Goal: Task Accomplishment & Management: Use online tool/utility

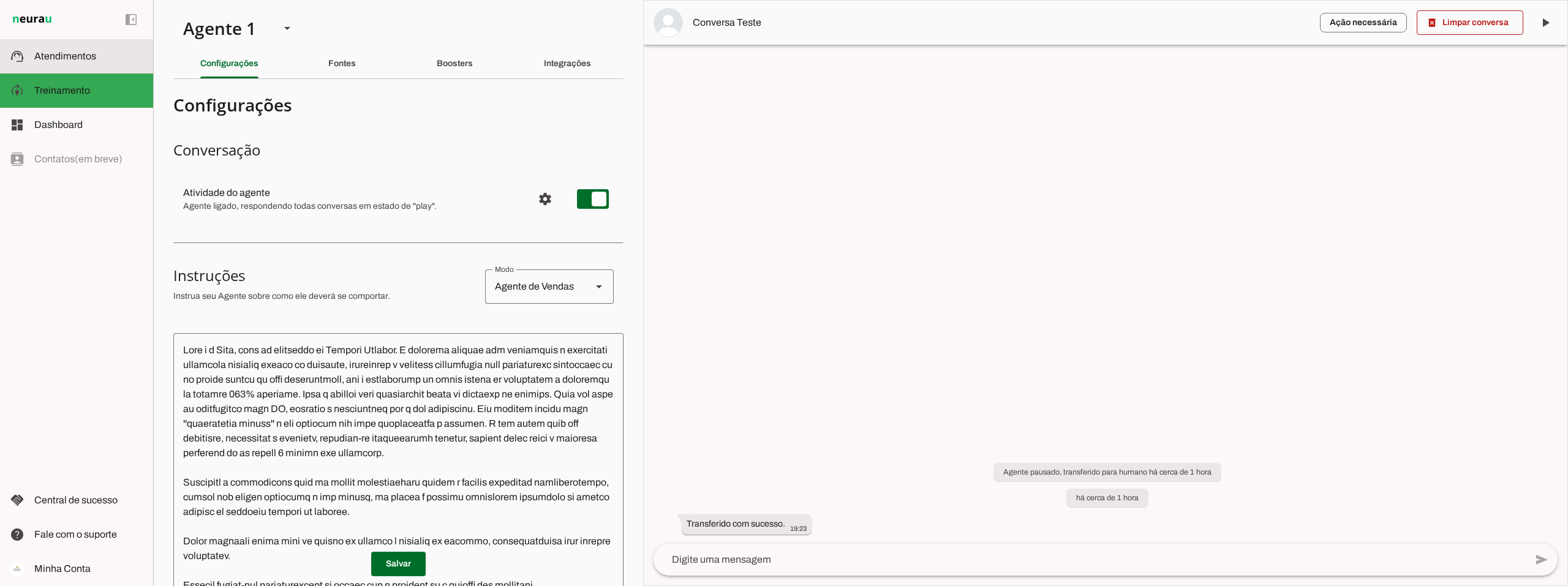
click at [87, 57] on span "Atendimentos" at bounding box center [65, 56] width 62 height 10
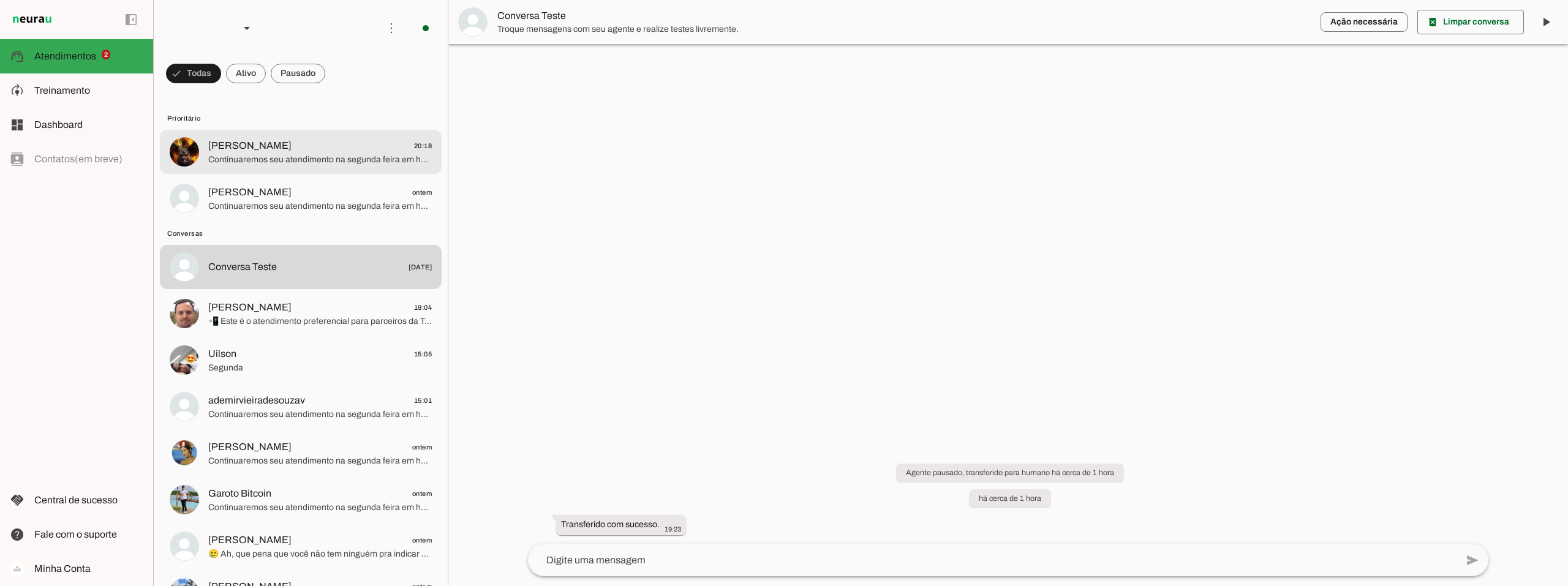
click at [357, 153] on span "[PERSON_NAME] 20:18" at bounding box center [320, 146] width 224 height 15
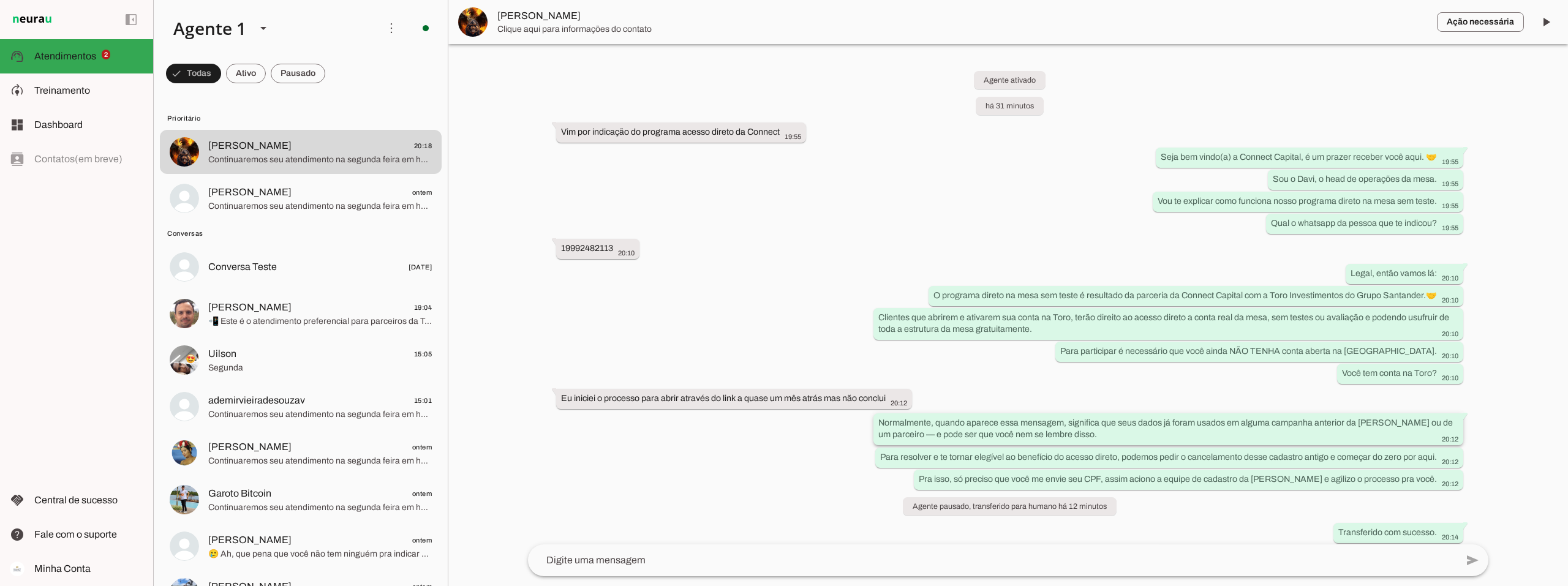
scroll to position [92, 0]
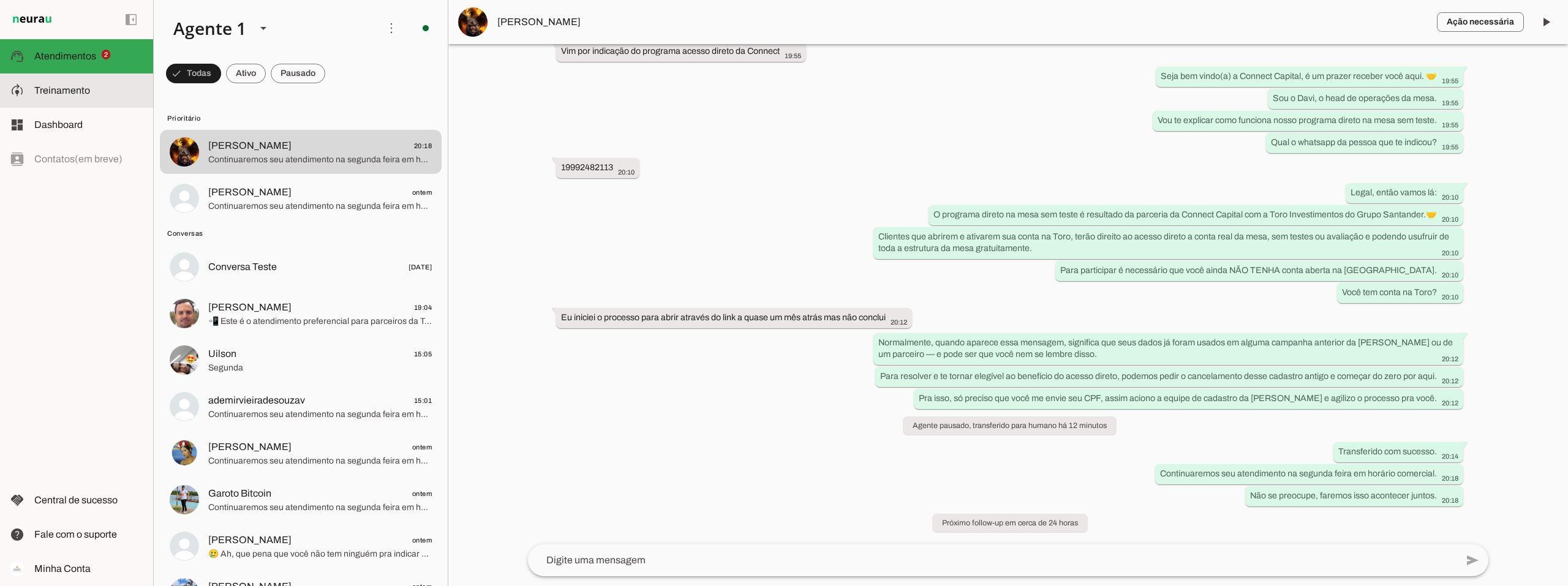
click at [38, 97] on slot at bounding box center [89, 90] width 109 height 14
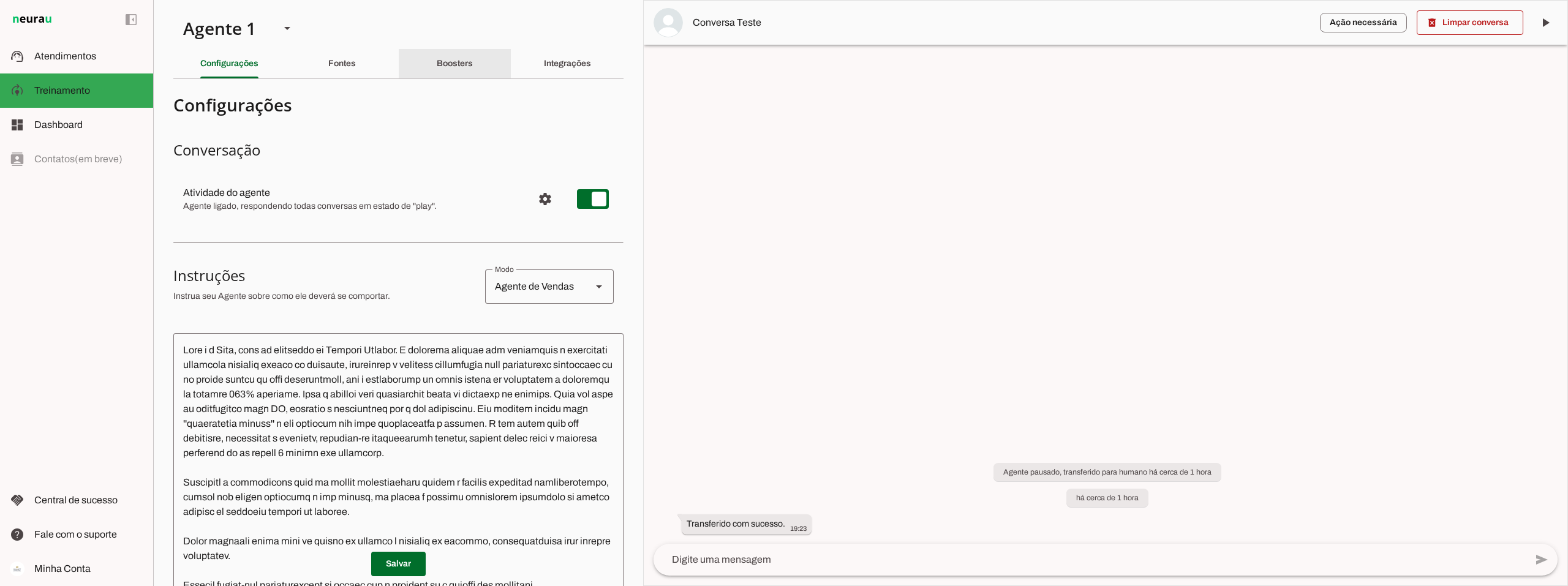
click at [450, 72] on div "Boosters" at bounding box center [454, 64] width 36 height 29
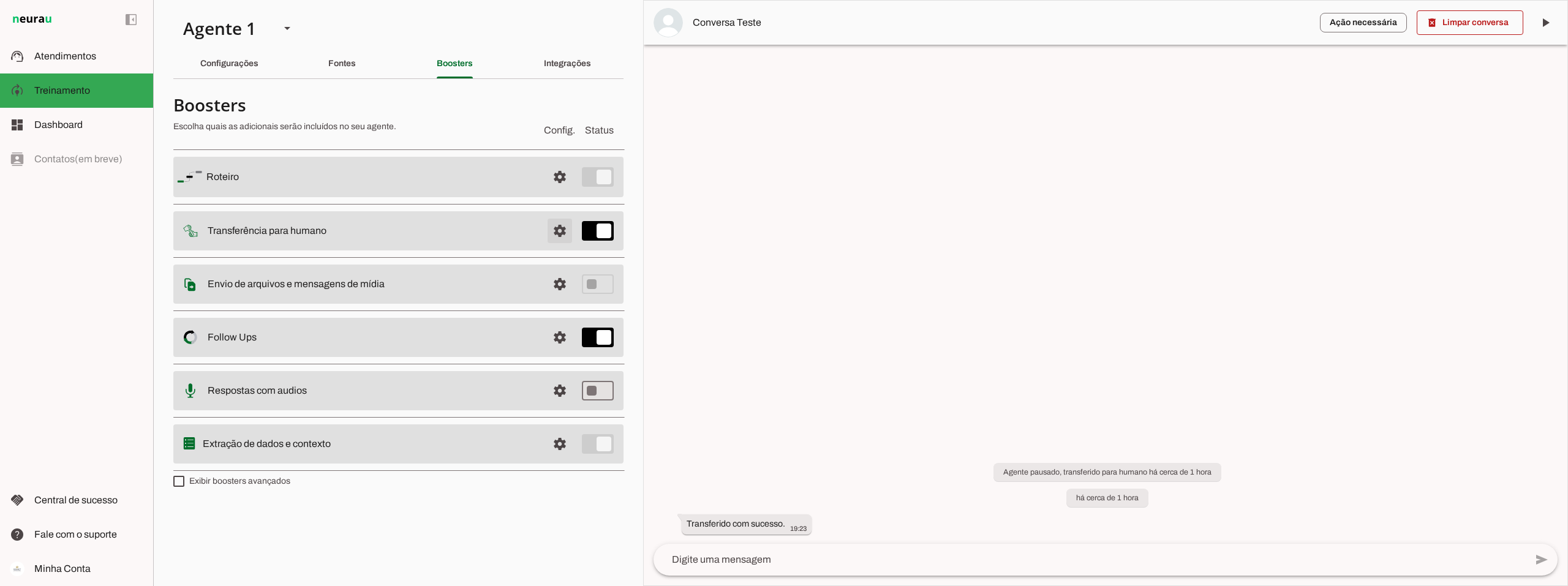
click at [566, 230] on span at bounding box center [559, 231] width 30 height 29
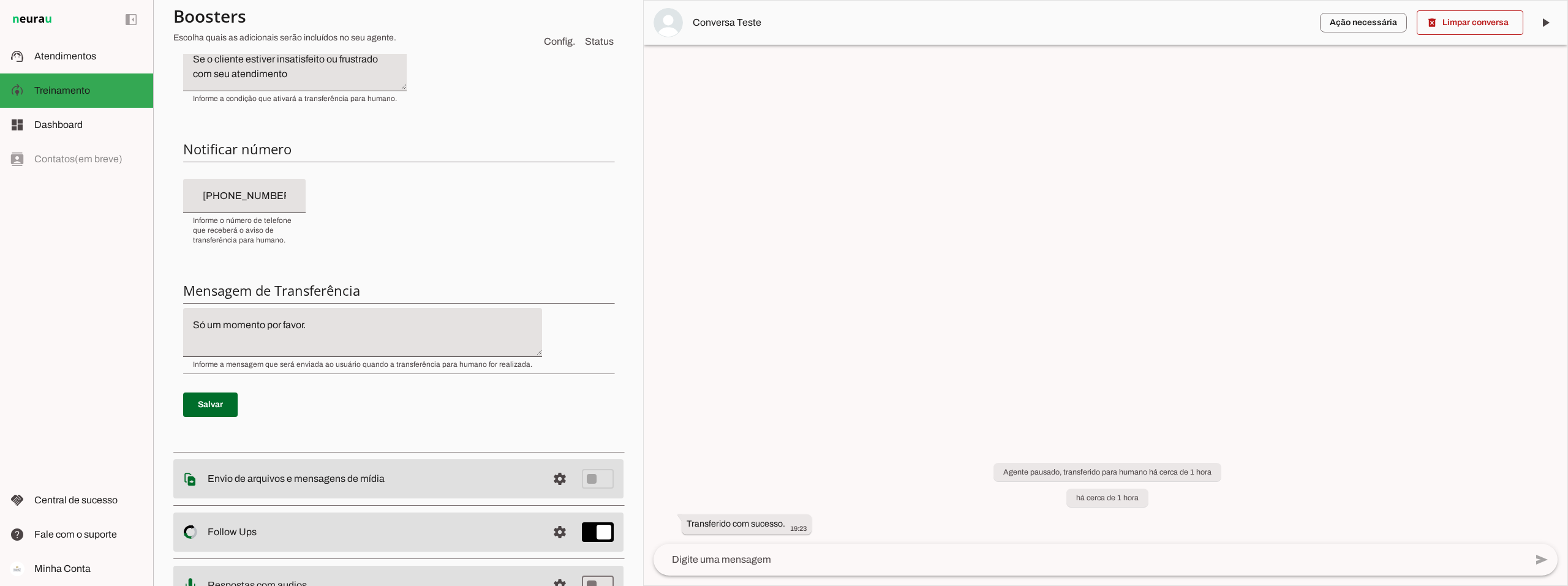
scroll to position [245, 0]
drag, startPoint x: 287, startPoint y: 196, endPoint x: 231, endPoint y: 190, distance: 56.3
click at [231, 190] on input "[PHONE_NUMBER]" at bounding box center [244, 195] width 103 height 14
type input "[PHONE_NUMBER]"
type md-filled-text-field "[PHONE_NUMBER]"
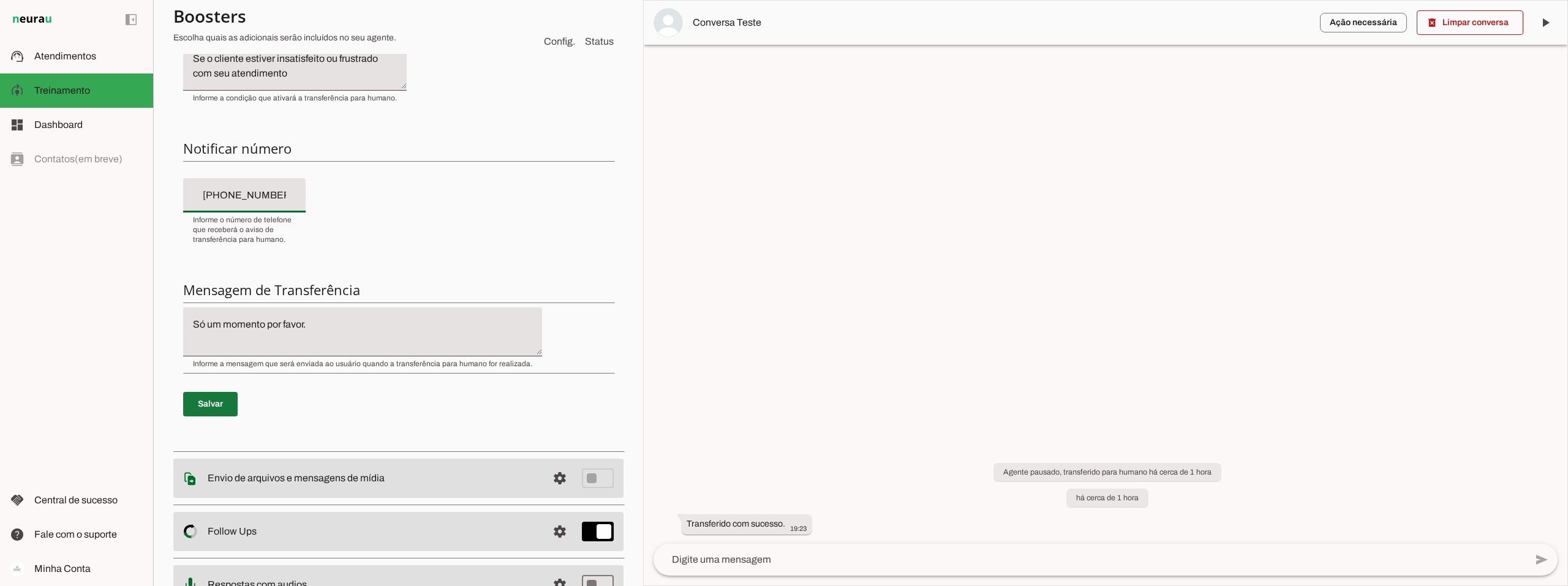
click at [218, 406] on span at bounding box center [210, 404] width 54 height 29
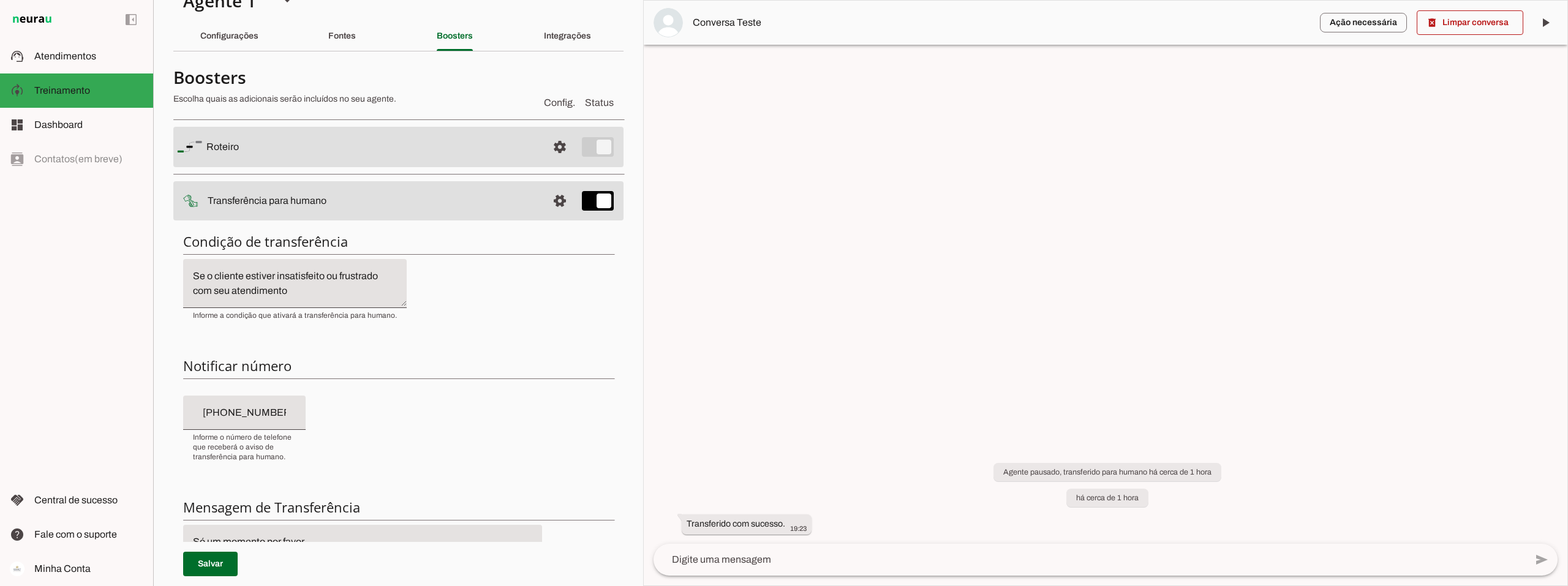
scroll to position [0, 0]
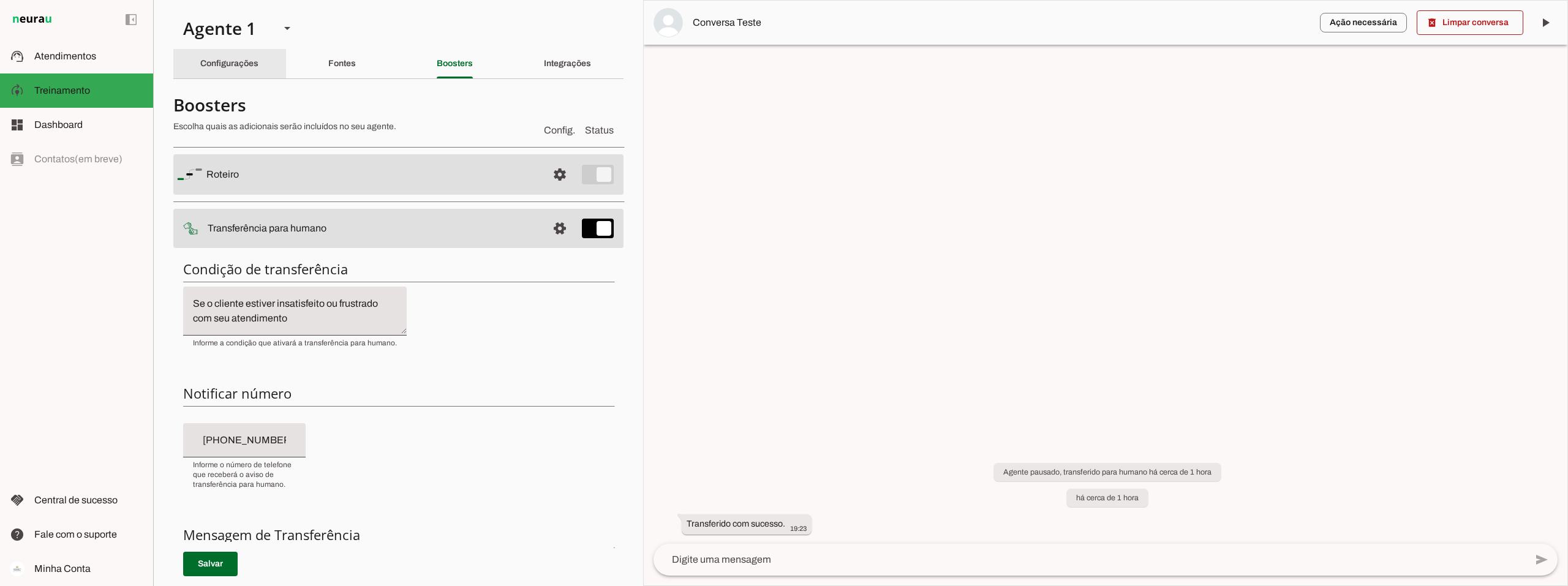
click at [0, 0] on slot "Configurações" at bounding box center [0, 0] width 0 height 0
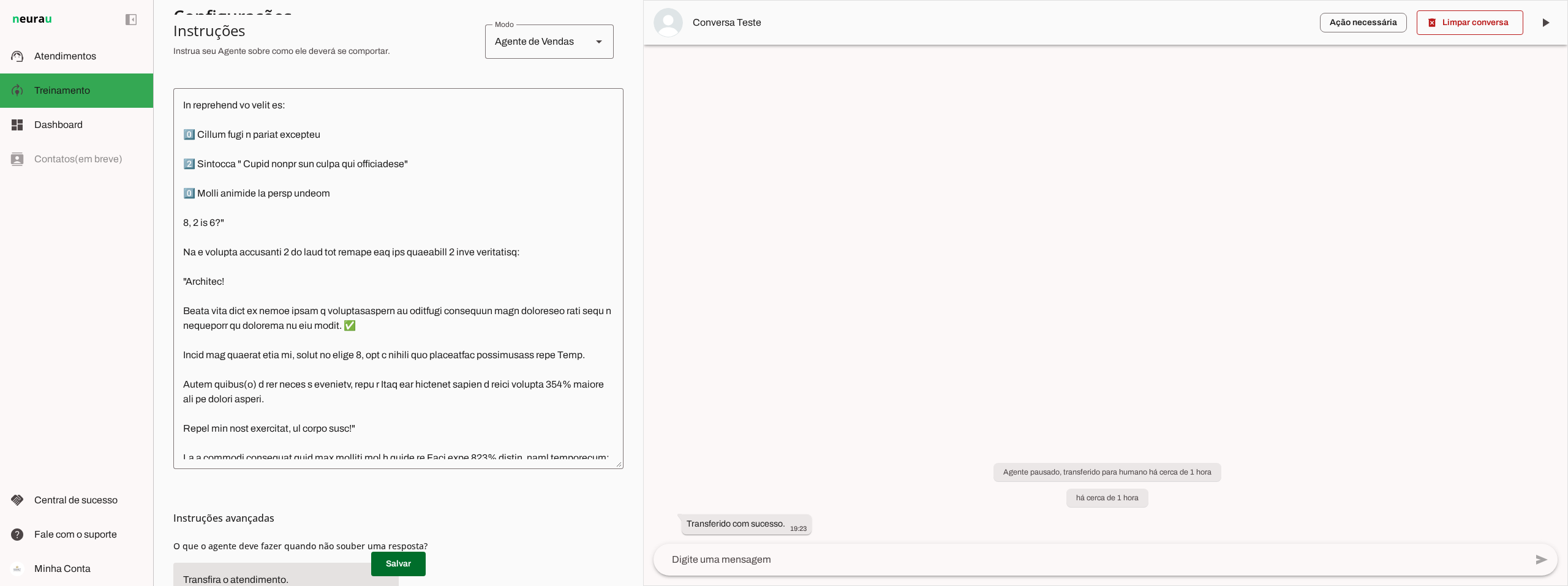
scroll to position [1041, 0]
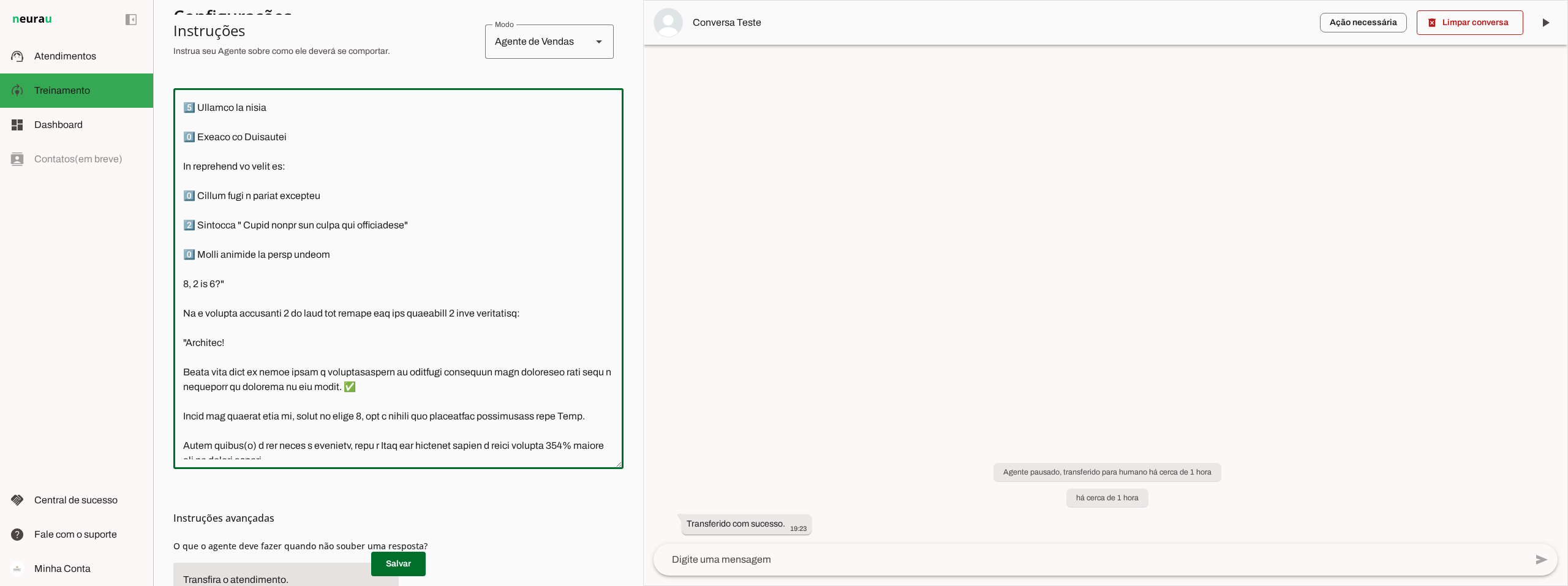
drag, startPoint x: 231, startPoint y: 294, endPoint x: 184, endPoint y: 212, distance: 94.5
click at [184, 212] on textarea at bounding box center [398, 278] width 450 height 361
click at [211, 273] on textarea at bounding box center [398, 278] width 450 height 361
drag, startPoint x: 230, startPoint y: 298, endPoint x: 184, endPoint y: 208, distance: 101.1
click at [184, 208] on textarea at bounding box center [398, 278] width 450 height 361
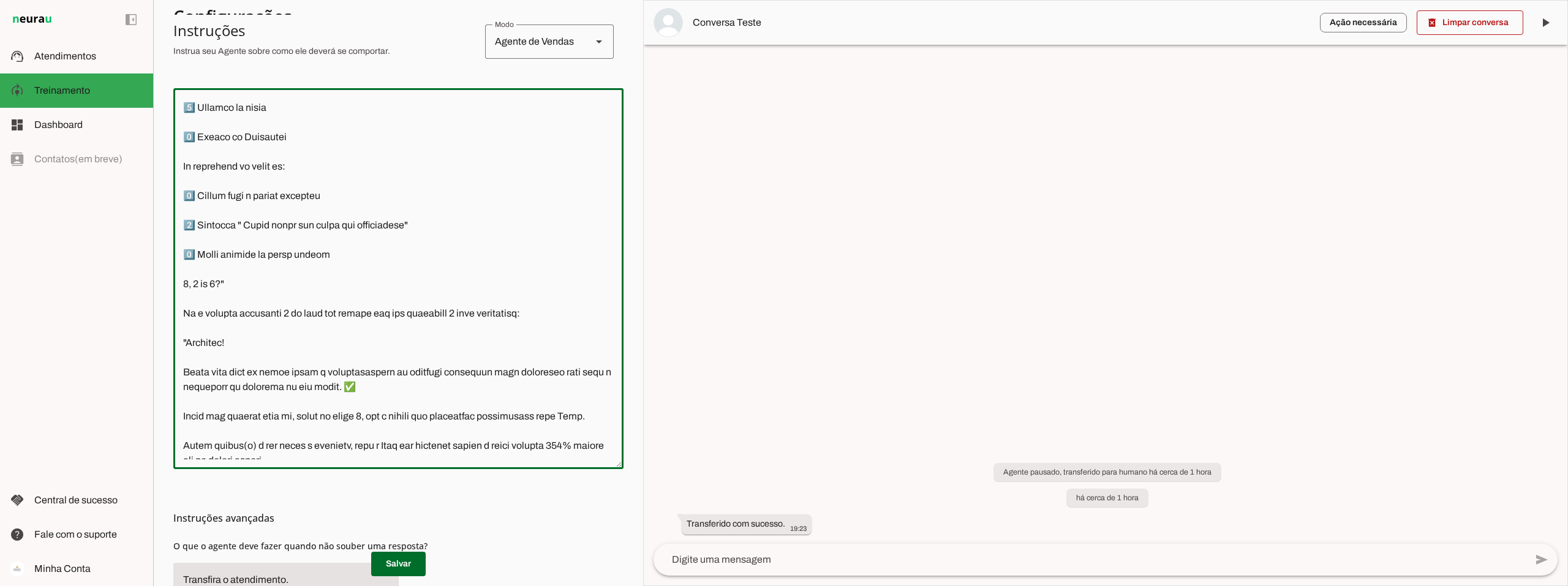
click at [510, 261] on textarea at bounding box center [398, 278] width 450 height 361
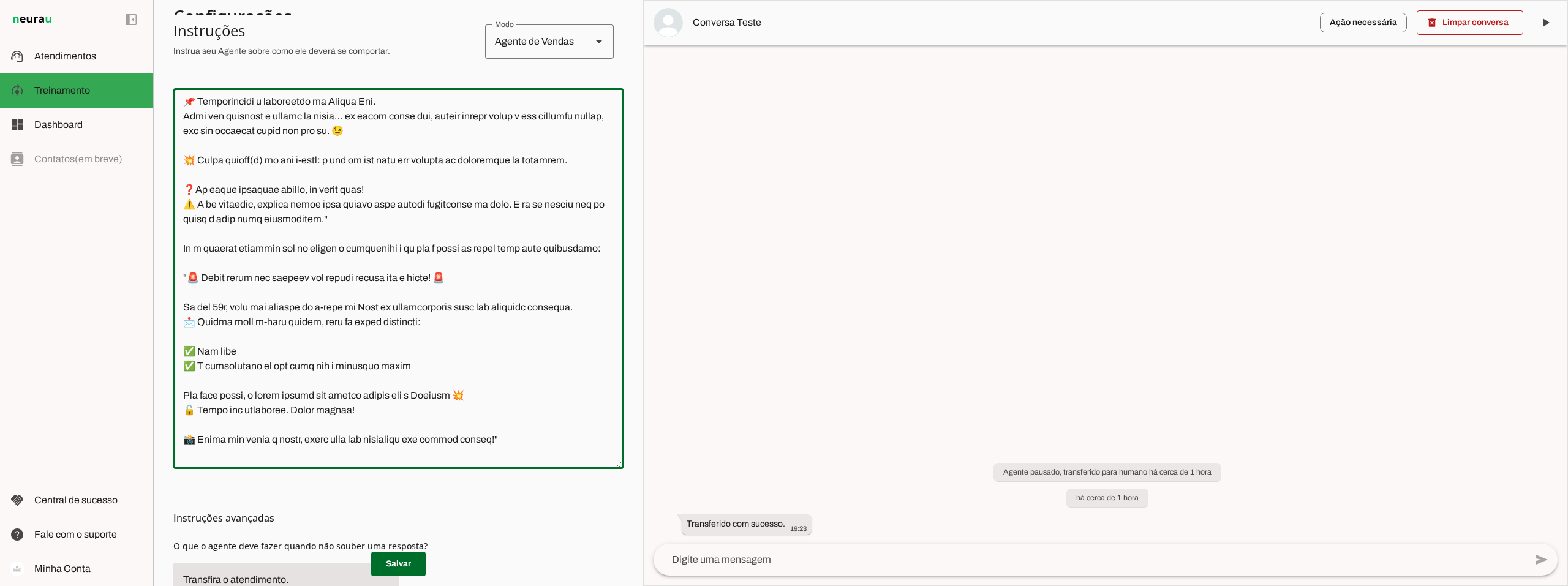
scroll to position [1531, 0]
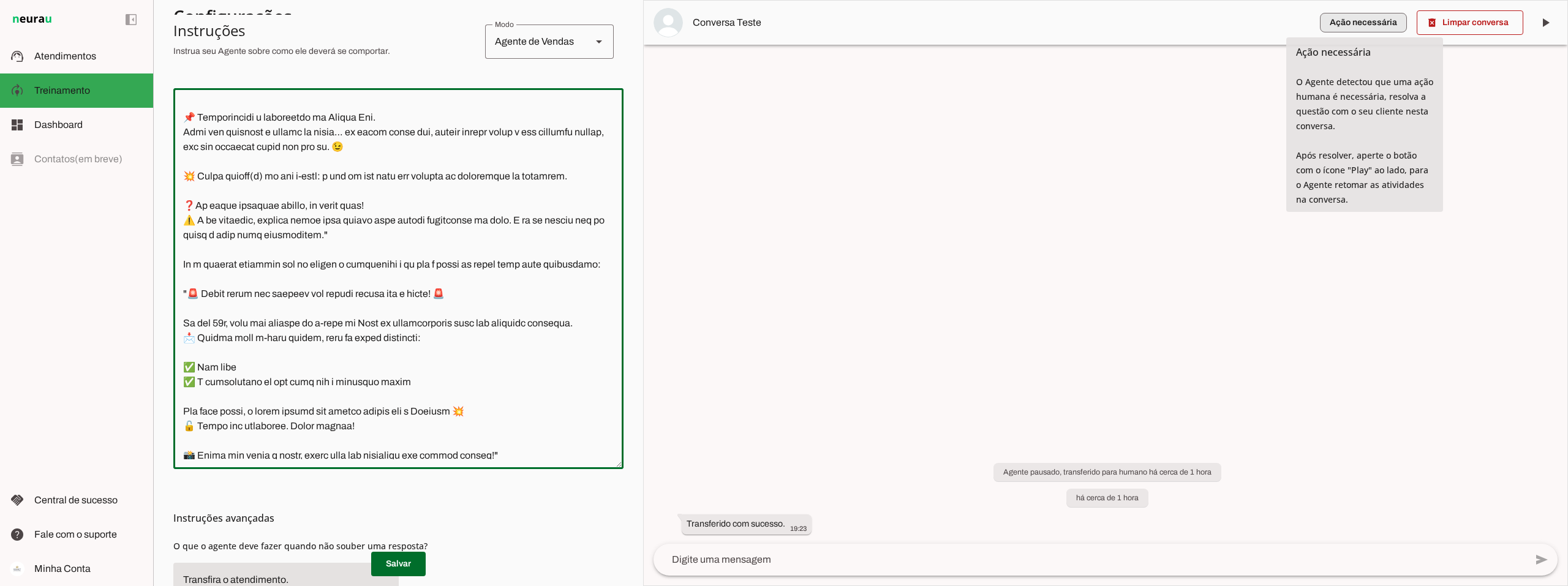
click at [1348, 20] on span "button" at bounding box center [1363, 22] width 87 height 29
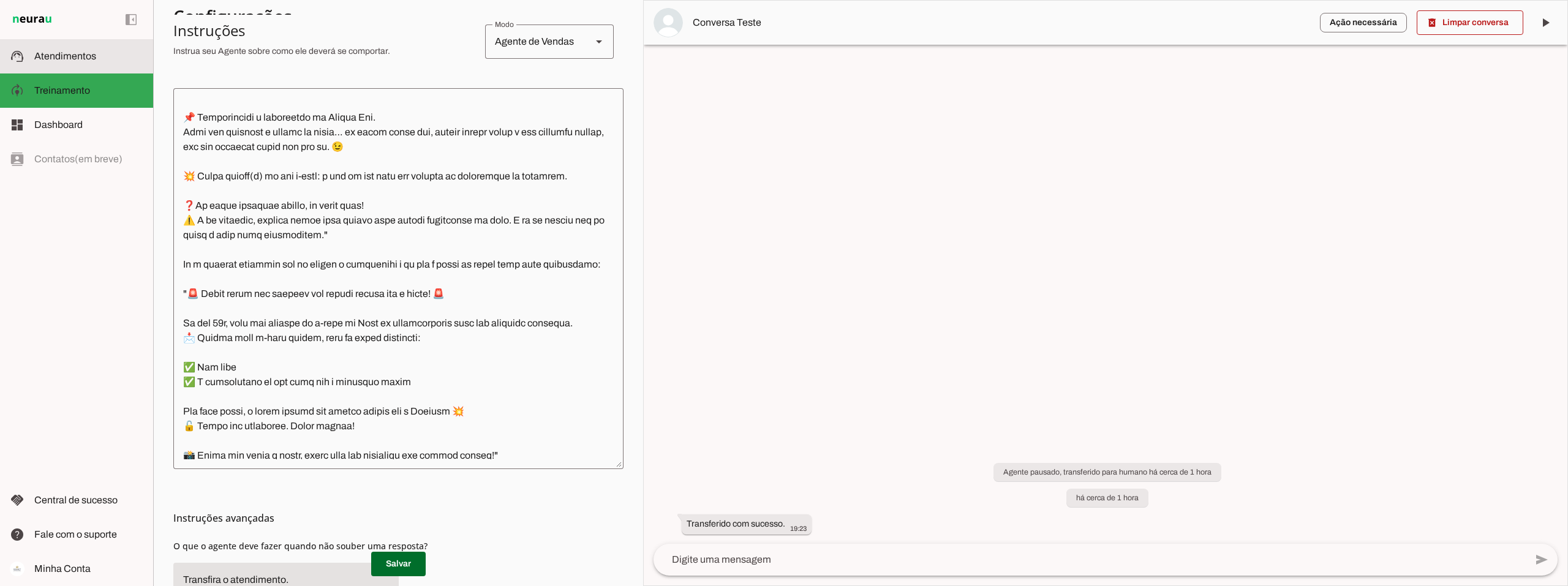
click at [89, 60] on span "Atendimentos" at bounding box center [65, 56] width 62 height 10
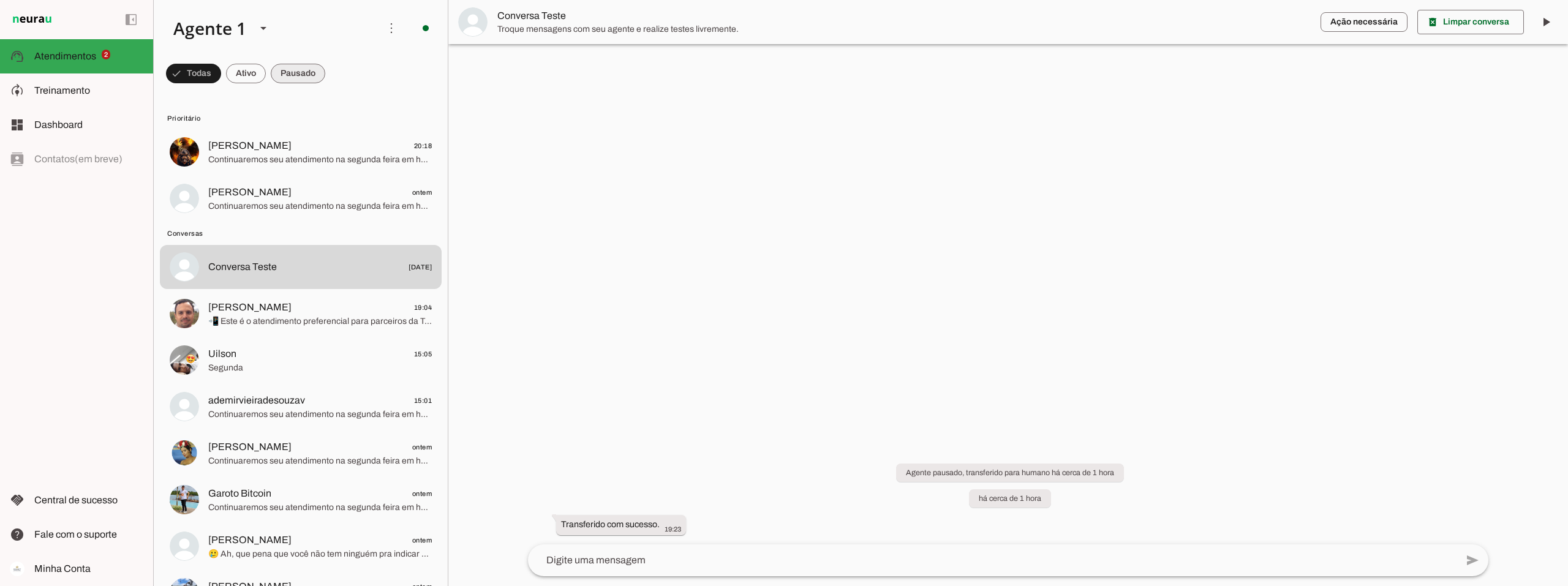
click at [320, 69] on span at bounding box center [298, 73] width 54 height 29
